Goal: Transaction & Acquisition: Subscribe to service/newsletter

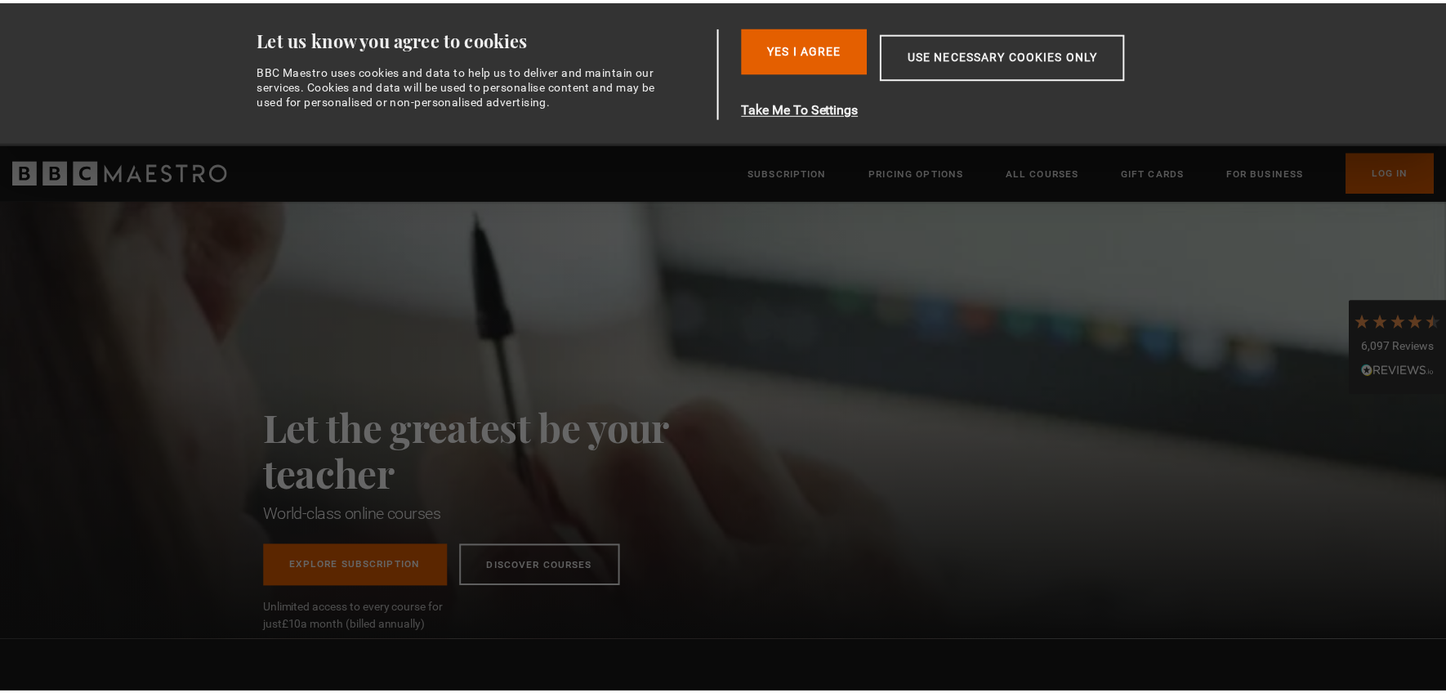
scroll to position [0, 1070]
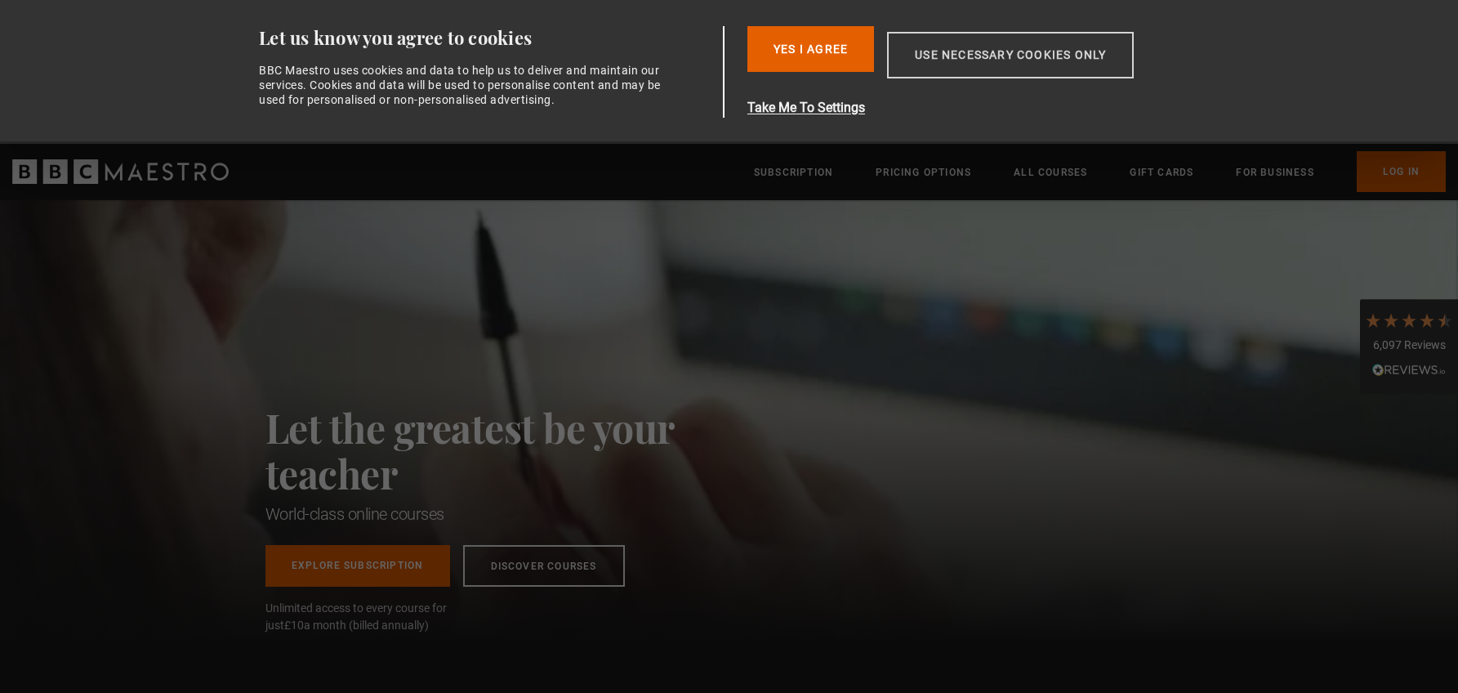
click at [991, 57] on button "Use necessary cookies only" at bounding box center [1010, 55] width 247 height 47
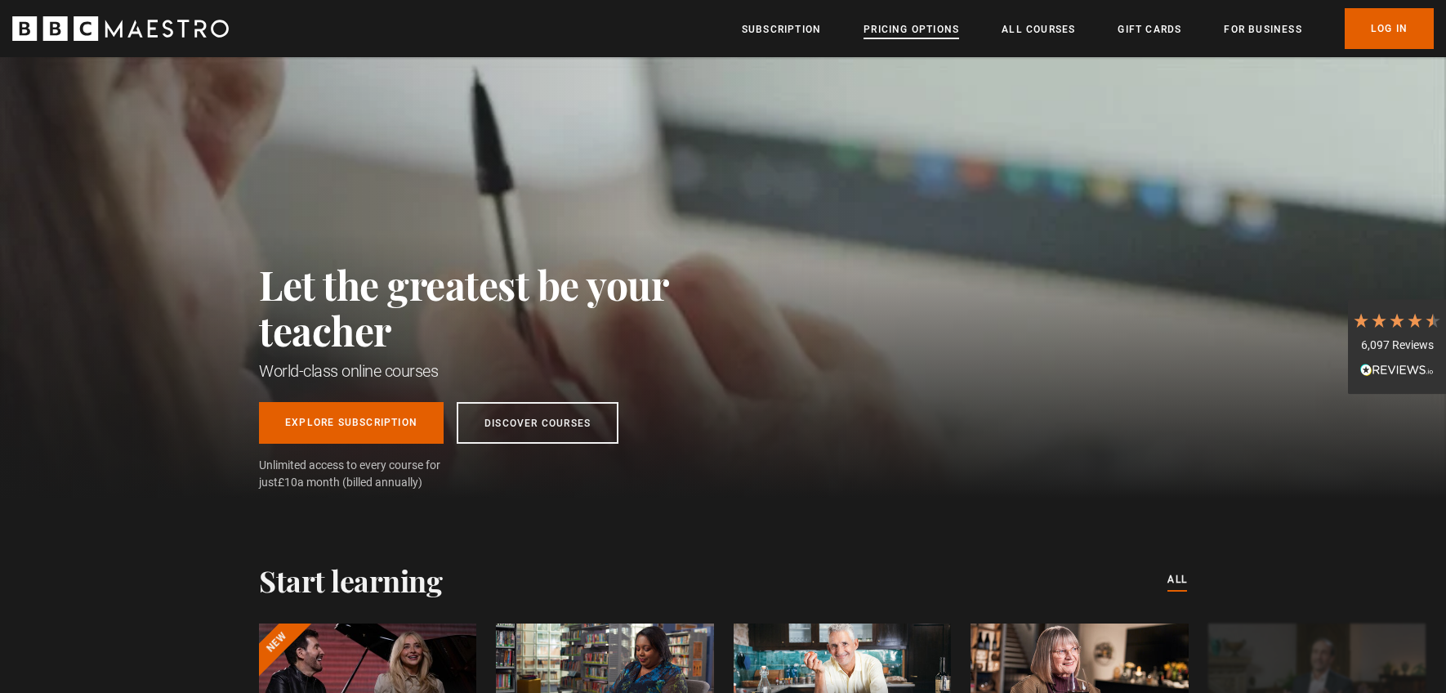
click at [899, 33] on link "Pricing Options" at bounding box center [911, 29] width 96 height 16
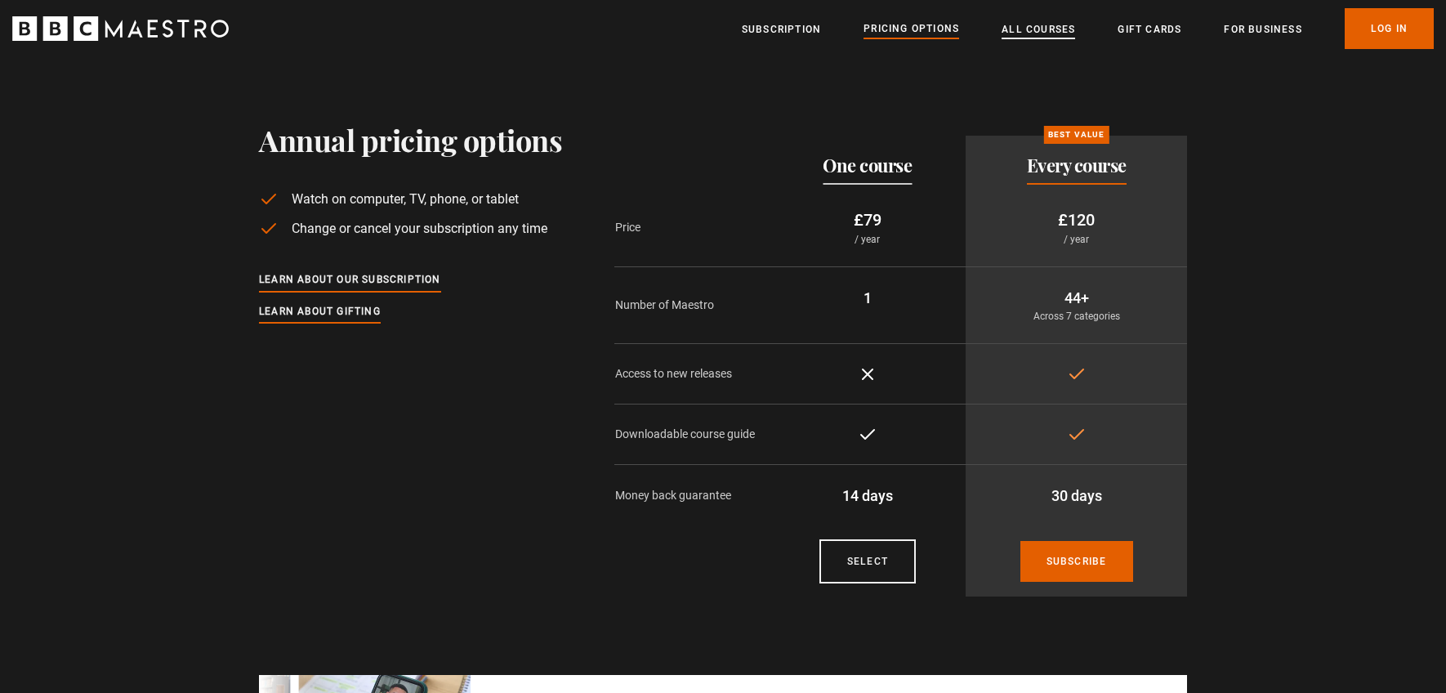
click at [1029, 35] on link "All Courses" at bounding box center [1038, 29] width 74 height 16
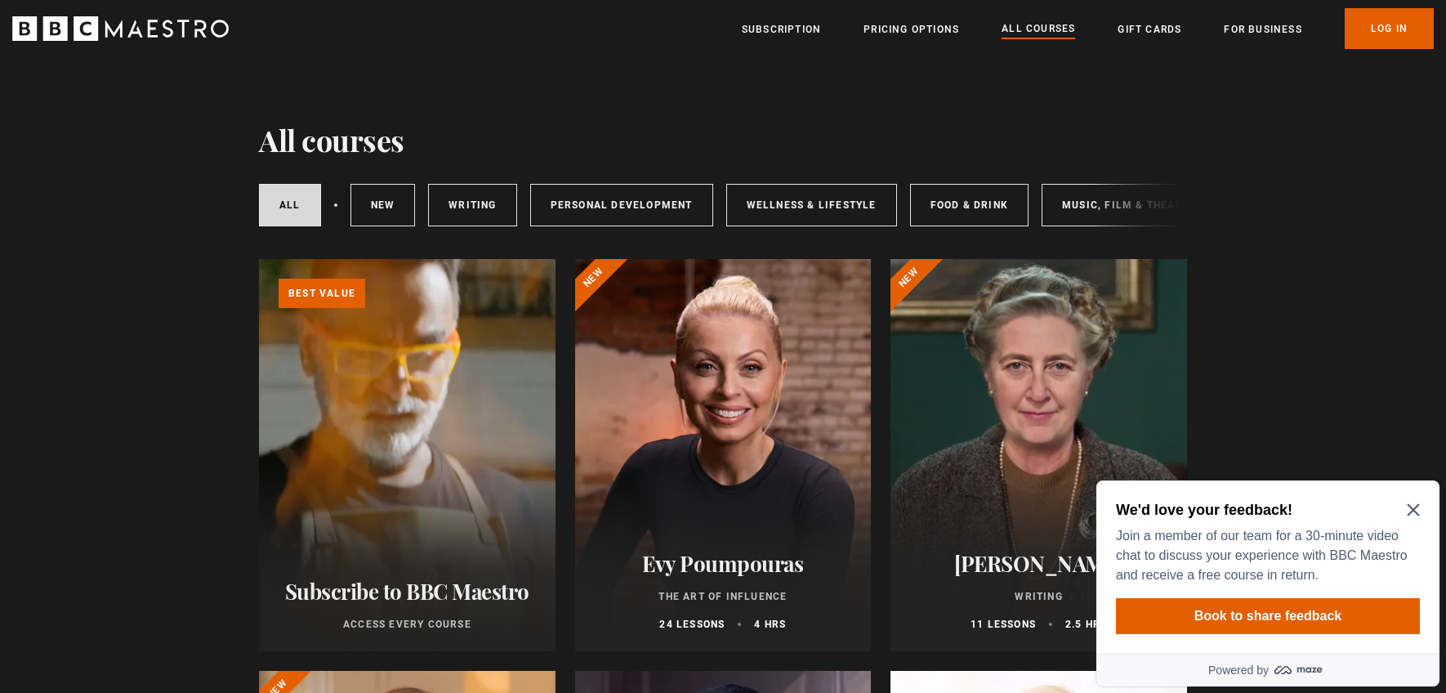
click at [1407, 511] on icon "Close Maze Prompt" at bounding box center [1413, 509] width 13 height 13
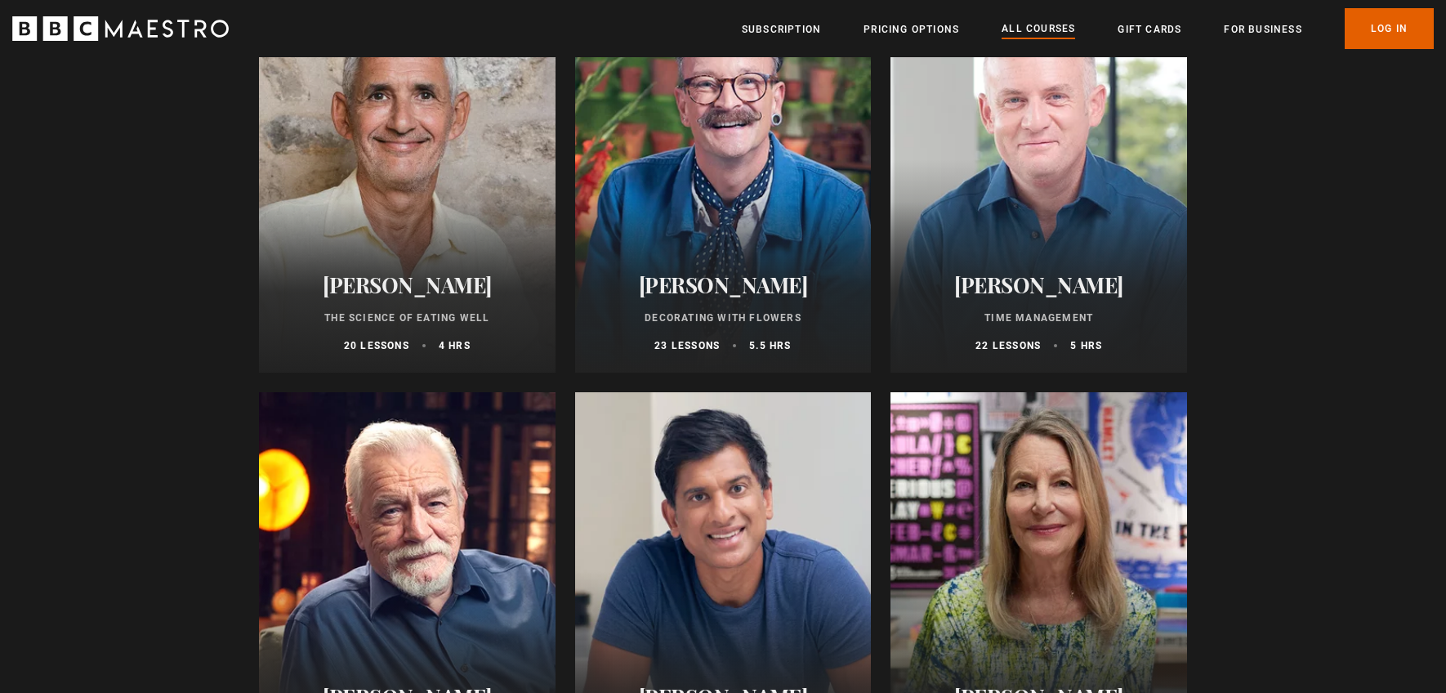
scroll to position [1330, 0]
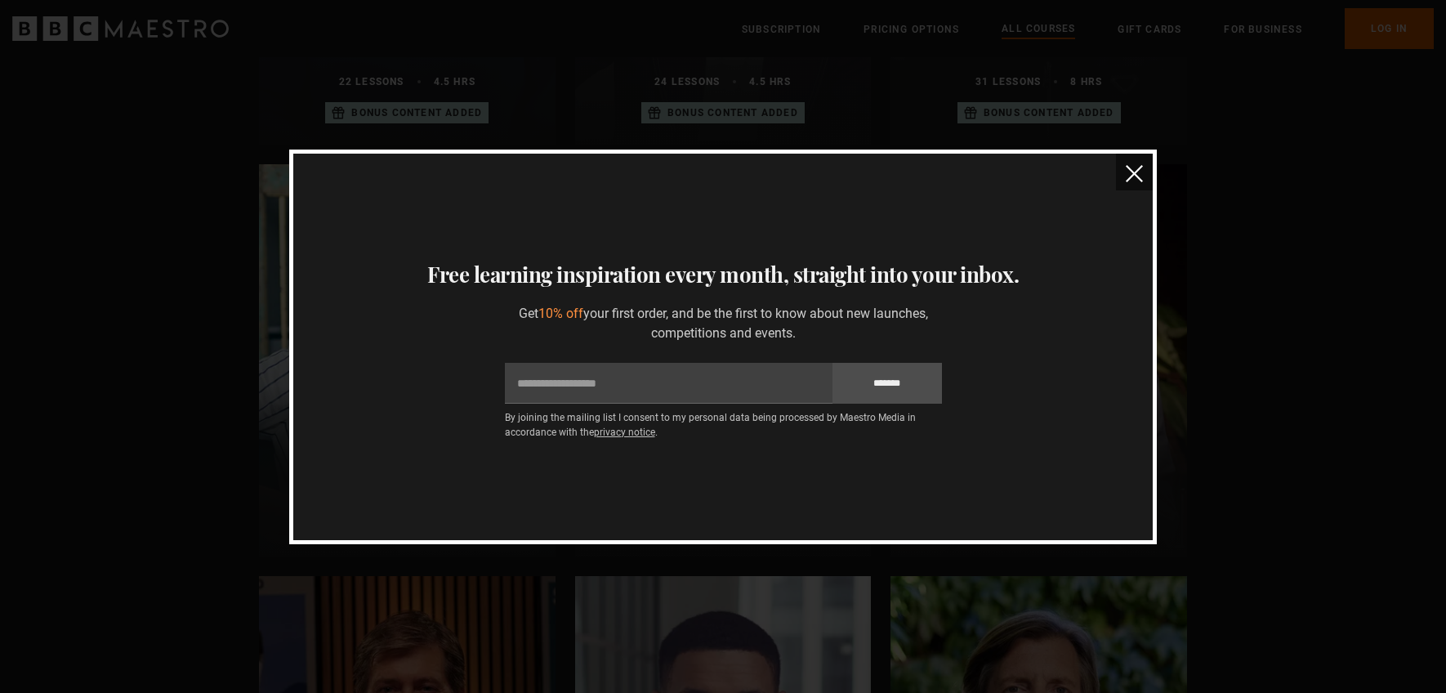
click at [1133, 179] on img "close" at bounding box center [1134, 173] width 17 height 17
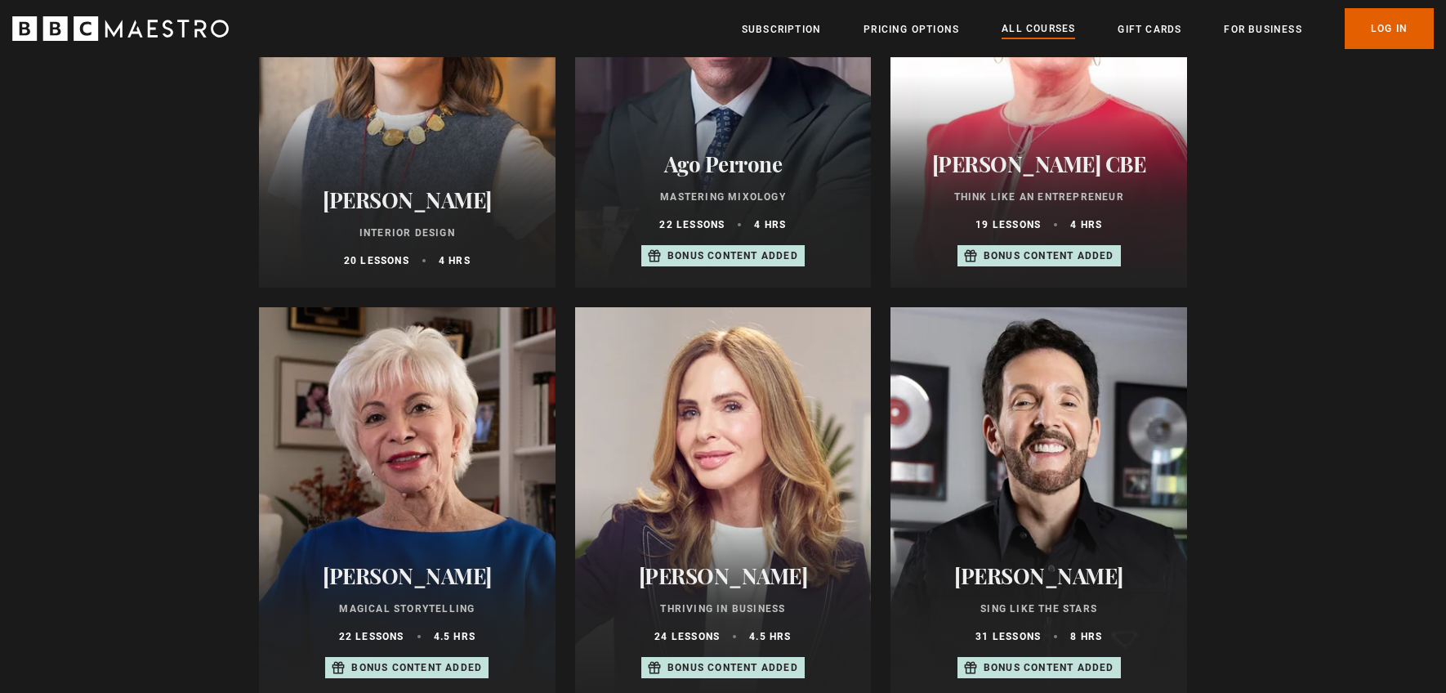
scroll to position [0, 0]
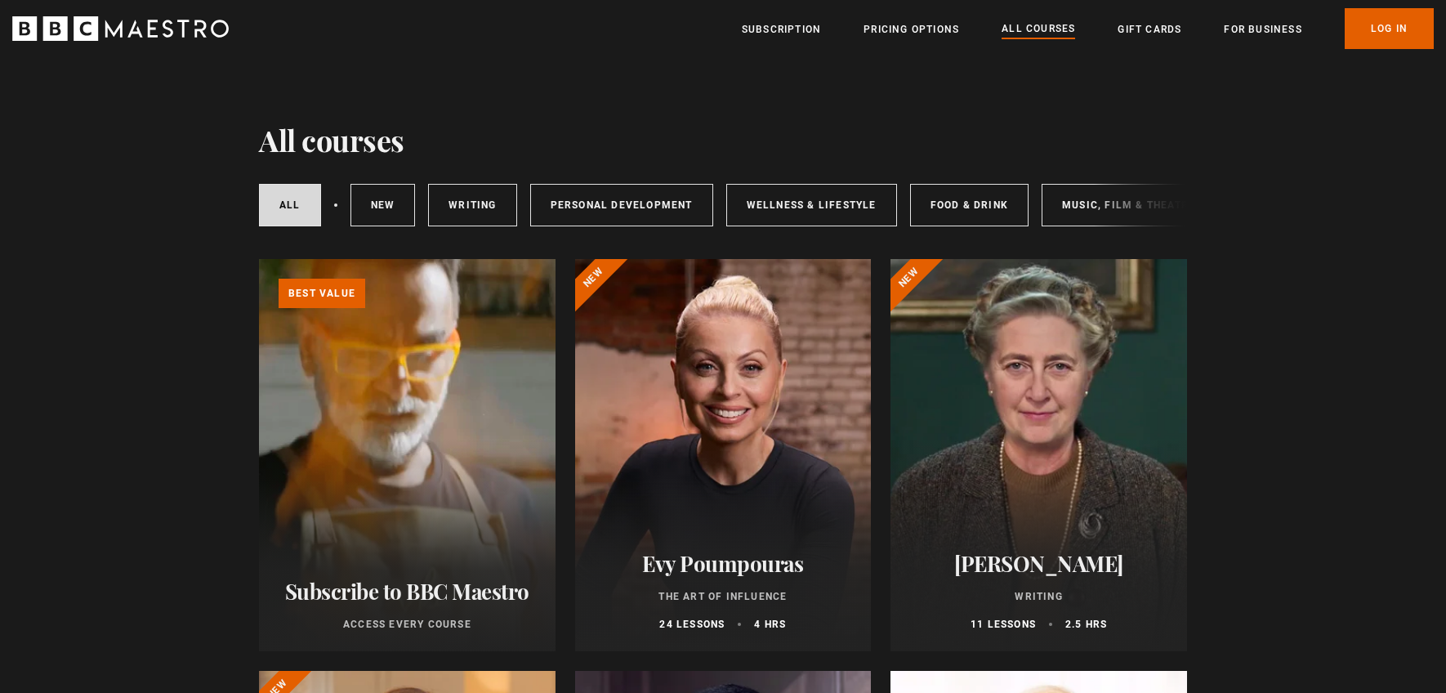
click at [1095, 209] on div "All courses New courses Writing Personal Development Wellness & Lifestyle Food …" at bounding box center [723, 205] width 928 height 56
click at [1090, 207] on link "Music, Film & Theatre" at bounding box center [1128, 205] width 174 height 42
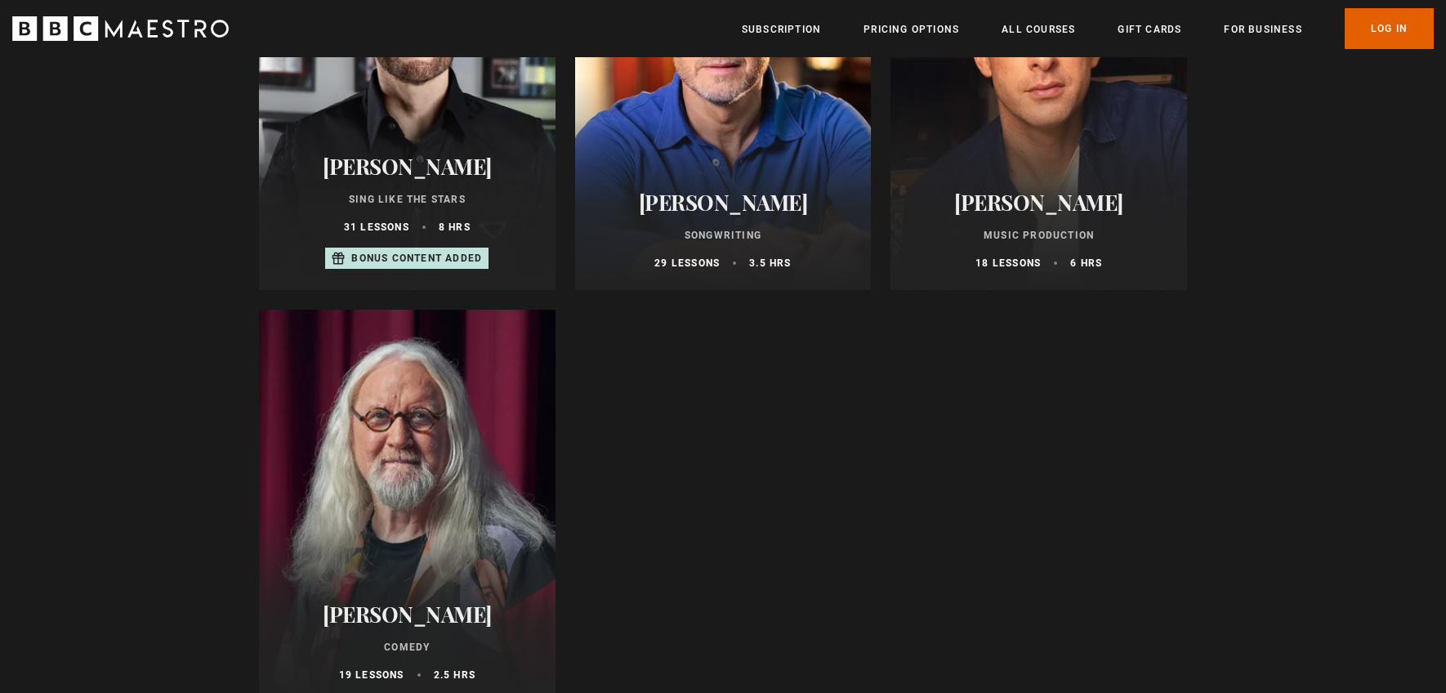
scroll to position [948, 0]
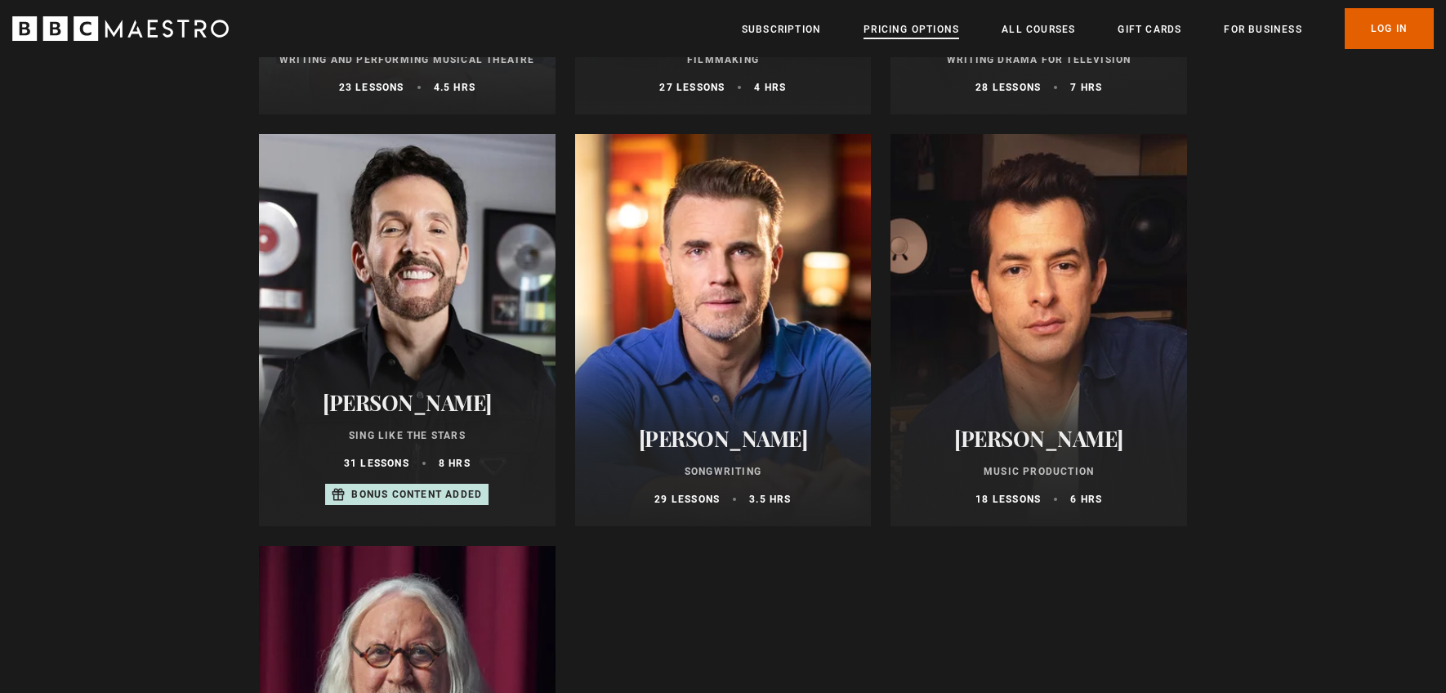
click at [895, 30] on link "Pricing Options" at bounding box center [911, 29] width 96 height 16
